Goal: Task Accomplishment & Management: Complete application form

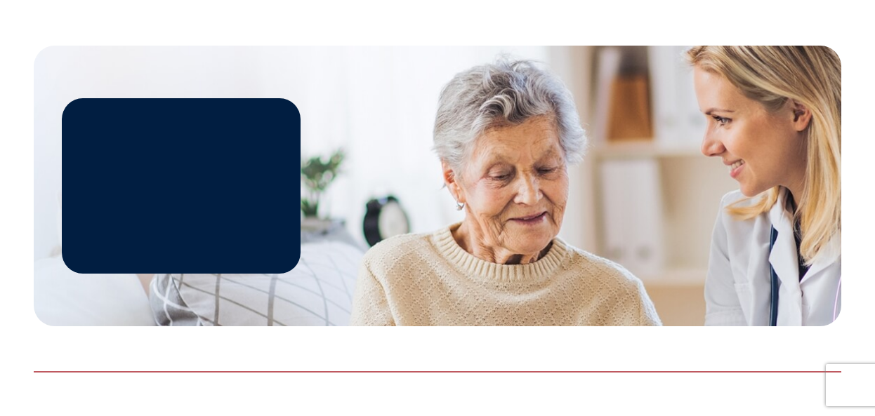
scroll to position [1794, 0]
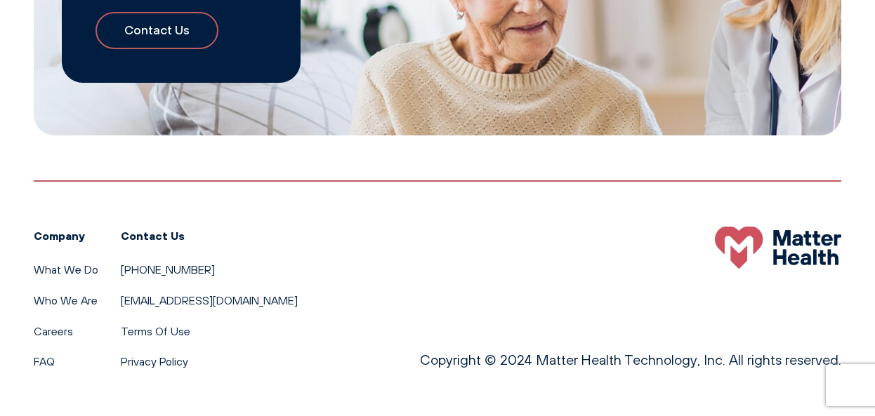
scroll to position [2245, 0]
click at [54, 362] on link "FAQ" at bounding box center [44, 362] width 21 height 14
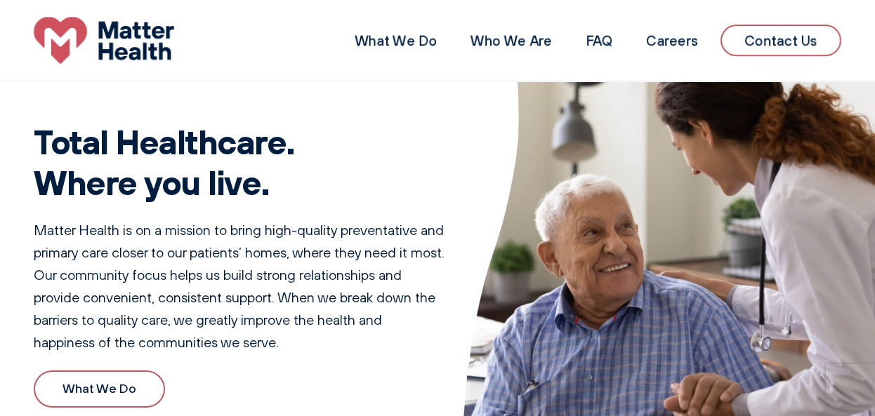
click at [760, 39] on link "Contact Us" at bounding box center [780, 41] width 121 height 32
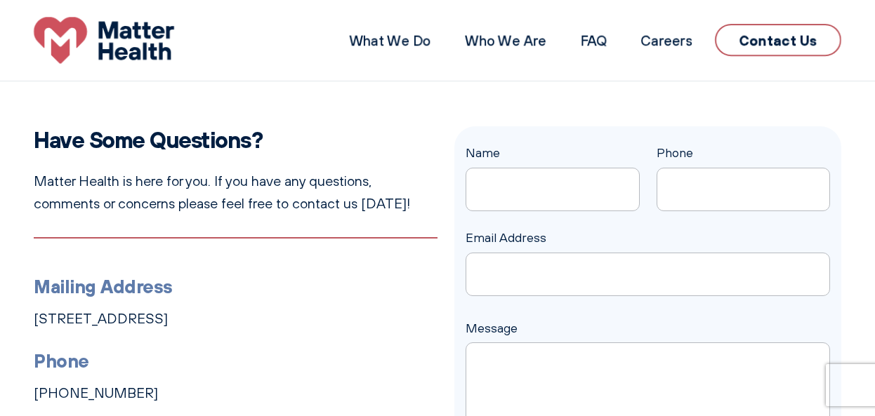
click at [523, 211] on input "Name" at bounding box center [553, 190] width 174 height 44
click at [567, 211] on input "[PERSON_NAME]" at bounding box center [553, 190] width 174 height 44
type input "[PERSON_NAME]"
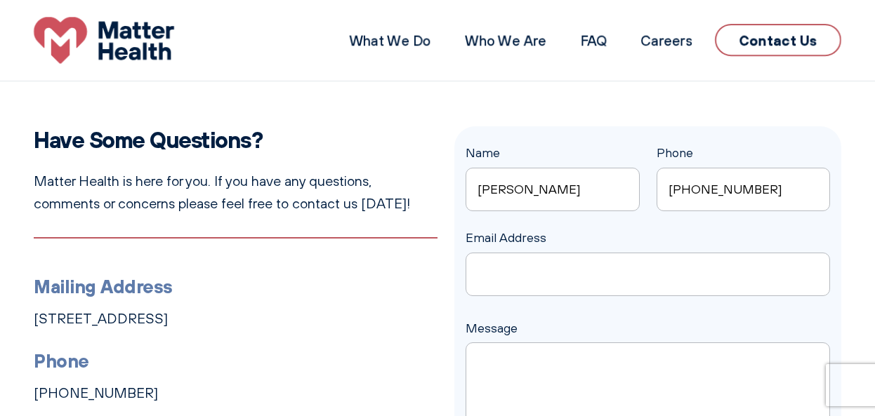
type input "[PHONE_NUMBER]"
click at [493, 296] on input "Email Address" at bounding box center [648, 275] width 364 height 44
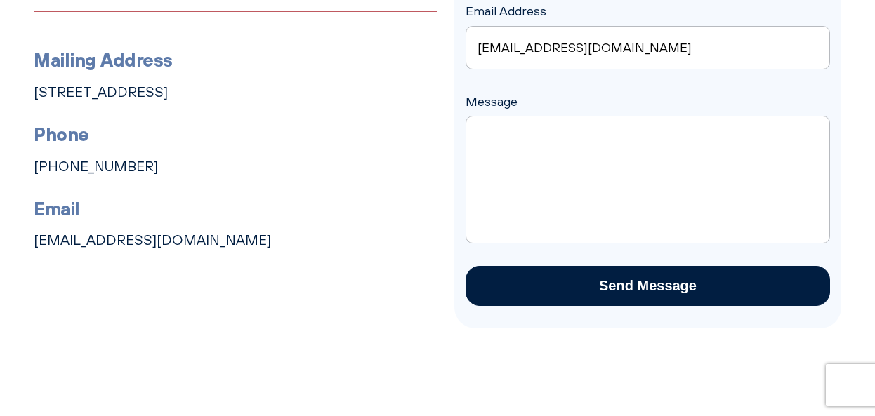
scroll to position [239, 0]
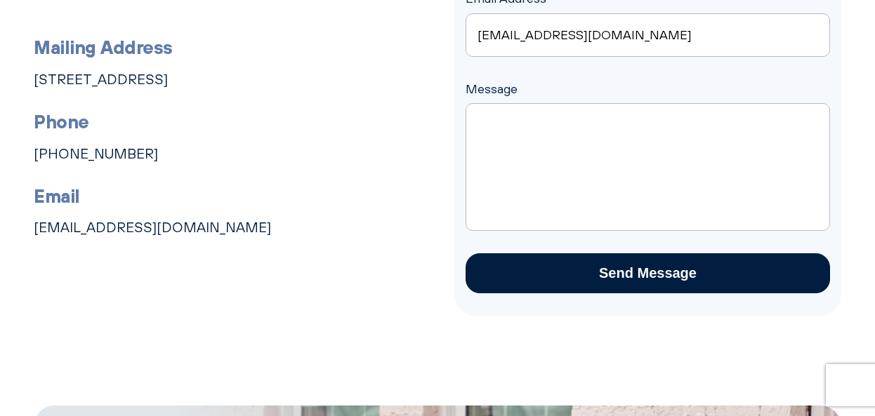
type input "[EMAIL_ADDRESS][DOMAIN_NAME]"
click at [501, 157] on textarea "Message" at bounding box center [648, 167] width 364 height 128
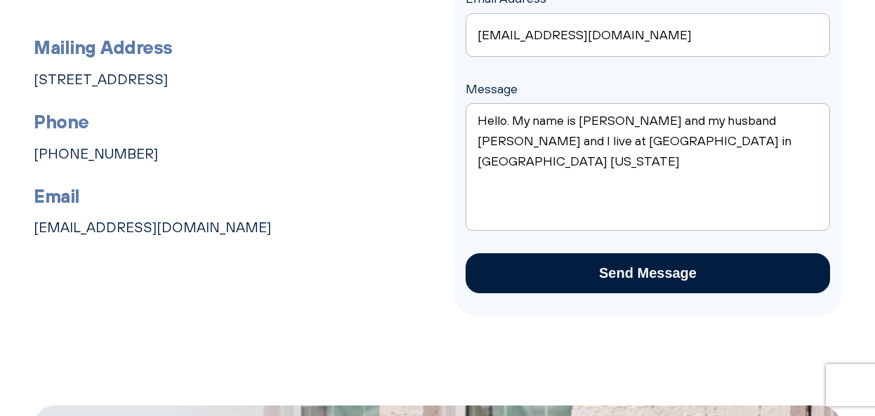
type textarea "Hello. My name is [PERSON_NAME] and my husband [PERSON_NAME] and I live at [GEO…"
drag, startPoint x: 35, startPoint y: 256, endPoint x: 246, endPoint y: 266, distance: 210.9
click at [246, 268] on div "Have Some Questions? Matter Health is here for you. If you have any questions, …" at bounding box center [437, 101] width 875 height 429
